Goal: Navigation & Orientation: Find specific page/section

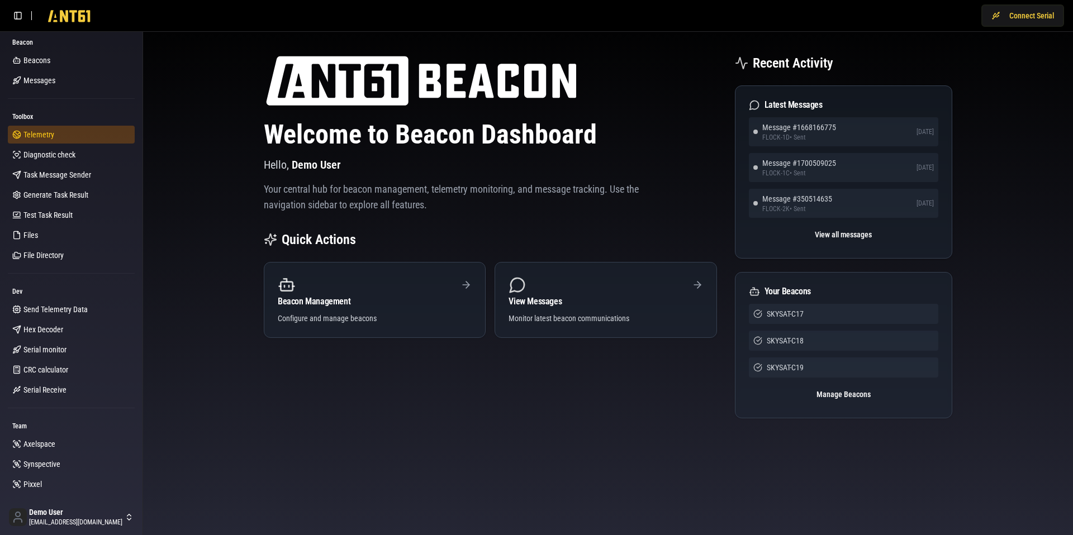
click at [36, 140] on span "Telemetry" at bounding box center [38, 134] width 31 height 11
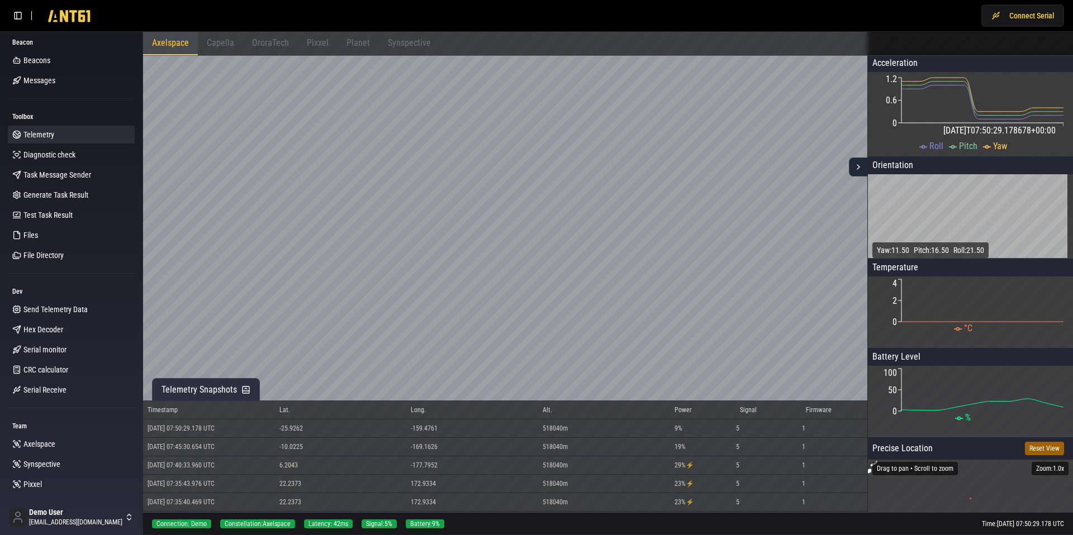
click at [226, 49] on div "Capella" at bounding box center [220, 43] width 45 height 23
